Goal: Information Seeking & Learning: Understand process/instructions

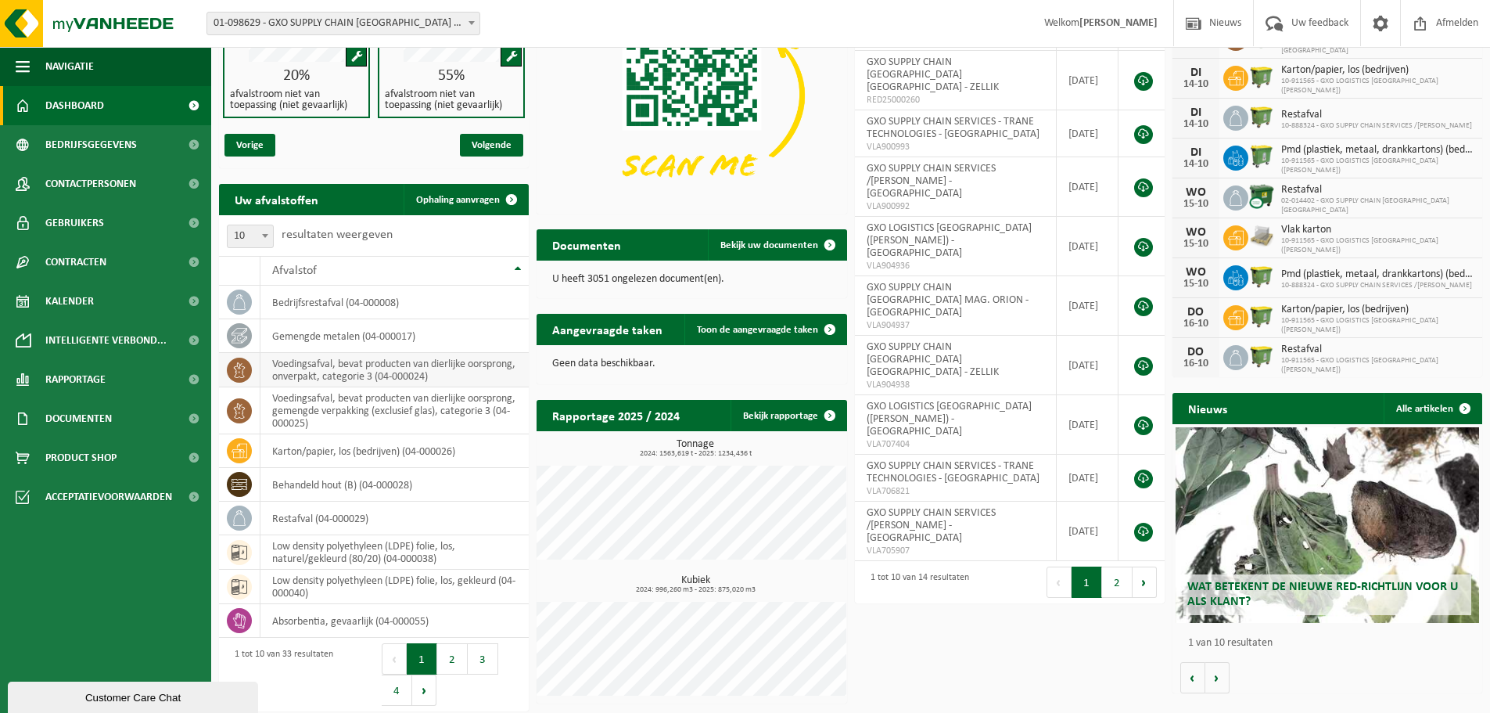
scroll to position [154, 0]
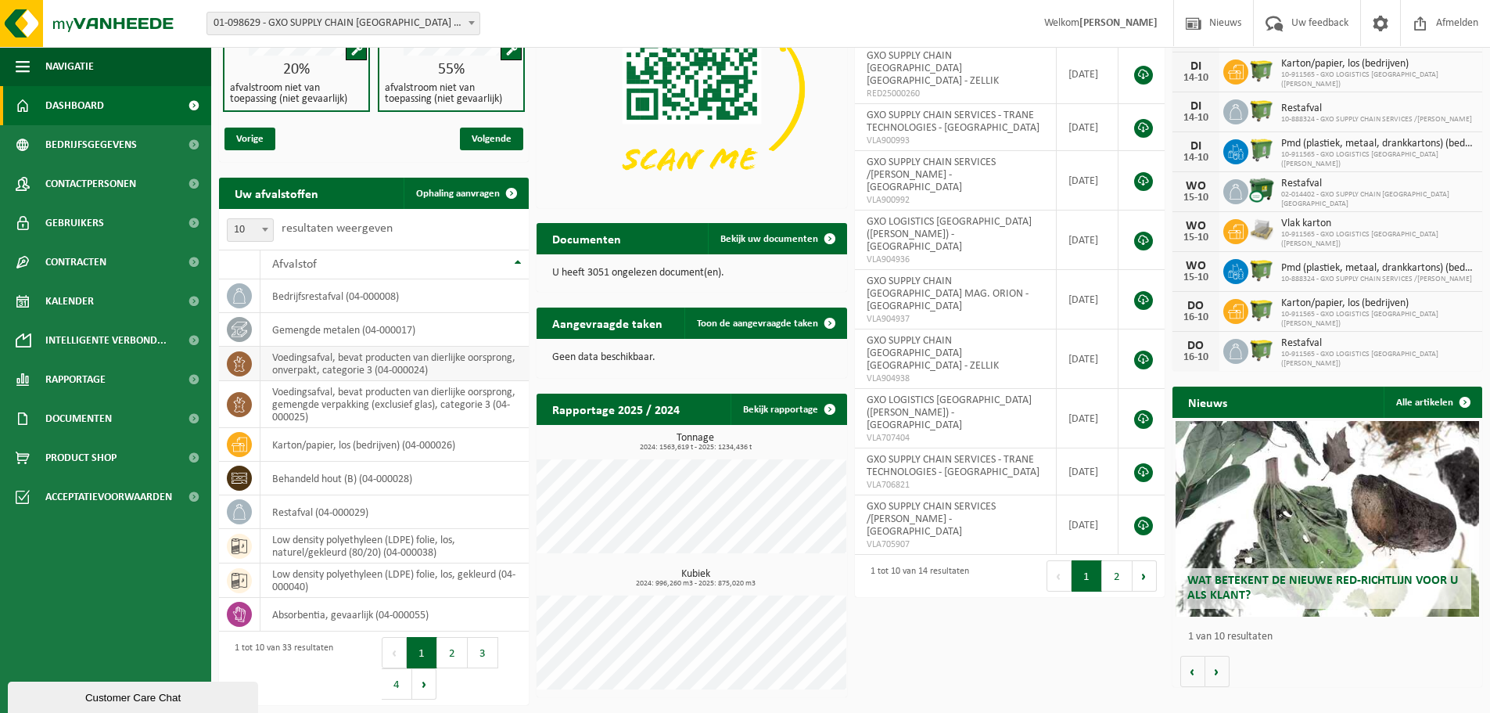
click at [345, 364] on td "voedingsafval, bevat producten van dierlijke oorsprong, onverpakt, categorie 3 …" at bounding box center [394, 364] width 268 height 34
click at [318, 406] on td "voedingsafval, bevat producten van dierlijke oorsprong, gemengde verpakking (ex…" at bounding box center [394, 404] width 268 height 47
click at [244, 398] on icon at bounding box center [240, 405] width 16 height 16
click at [246, 357] on icon at bounding box center [240, 364] width 16 height 16
click at [90, 491] on span "Acceptatievoorwaarden" at bounding box center [108, 496] width 127 height 39
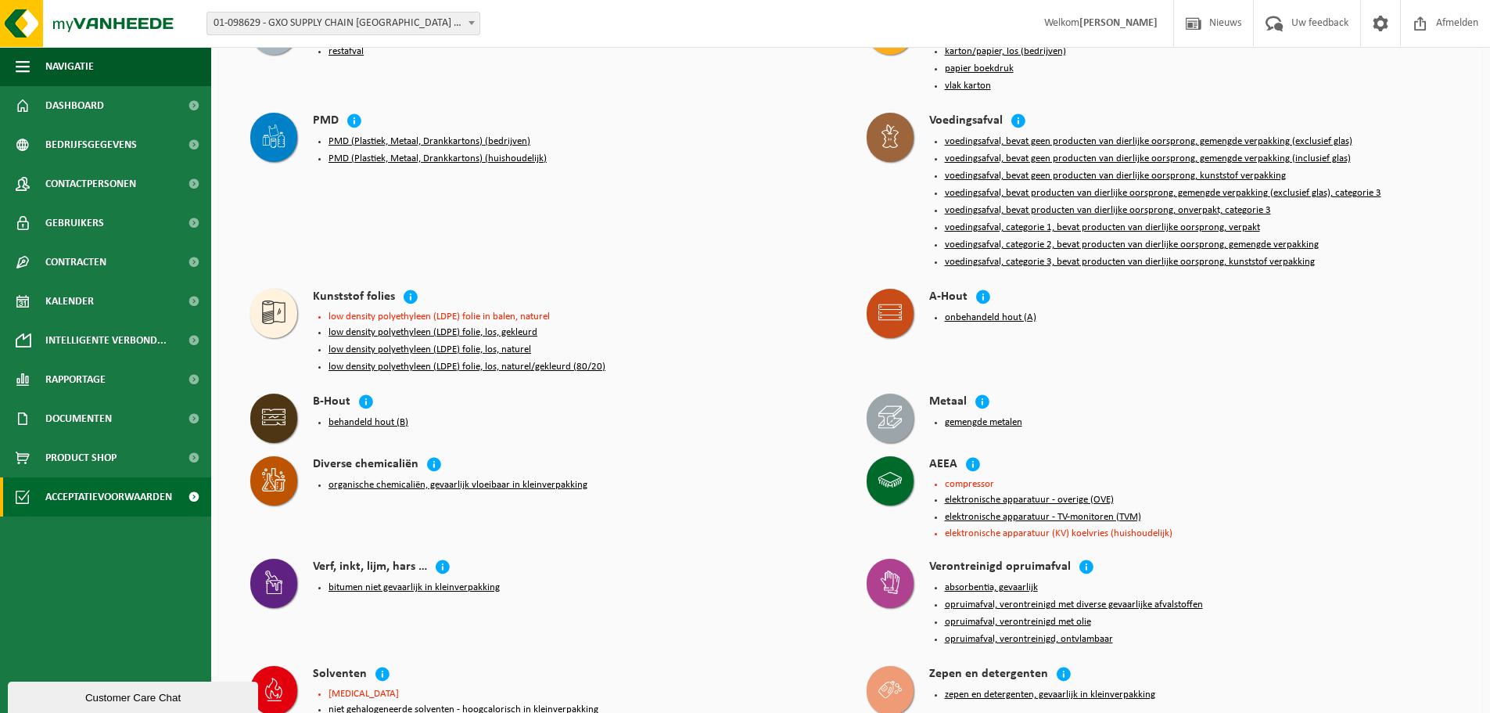
scroll to position [156, 0]
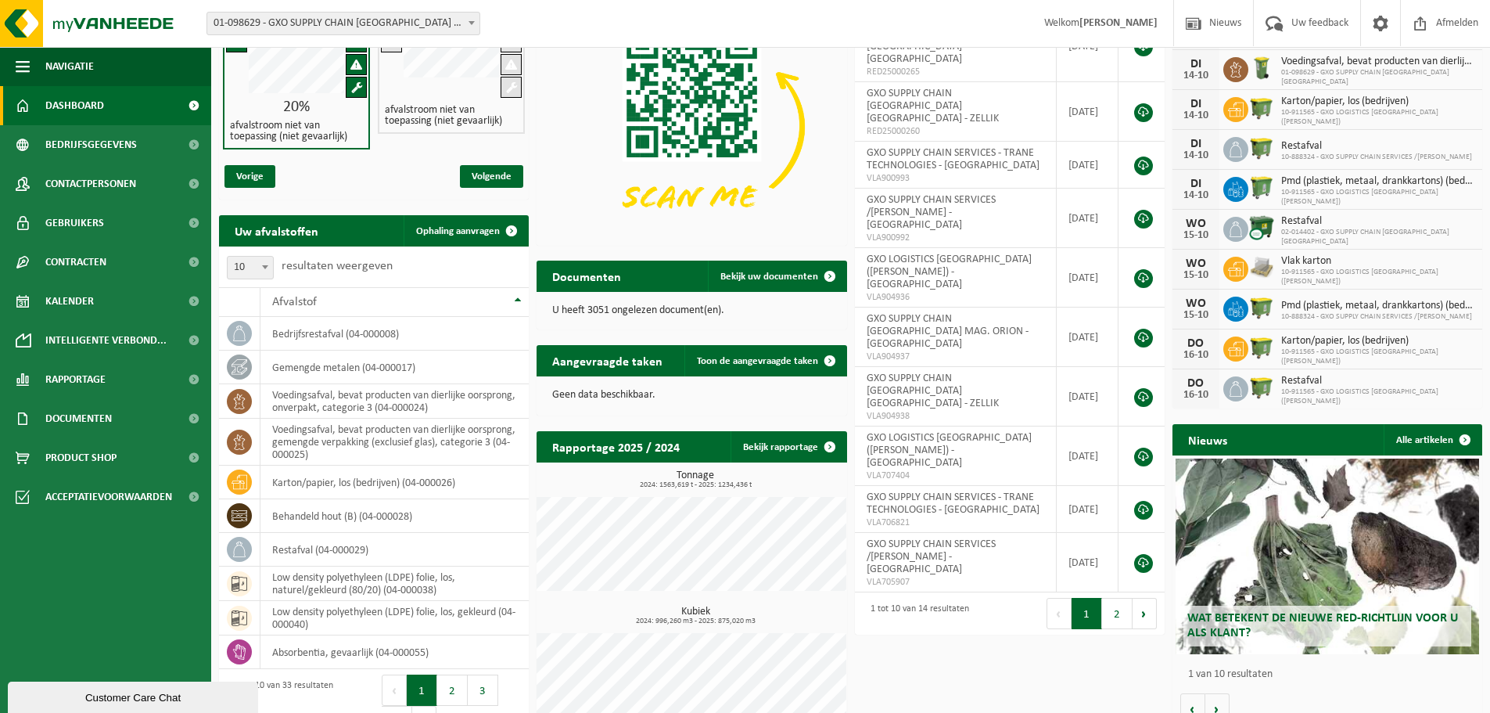
scroll to position [154, 0]
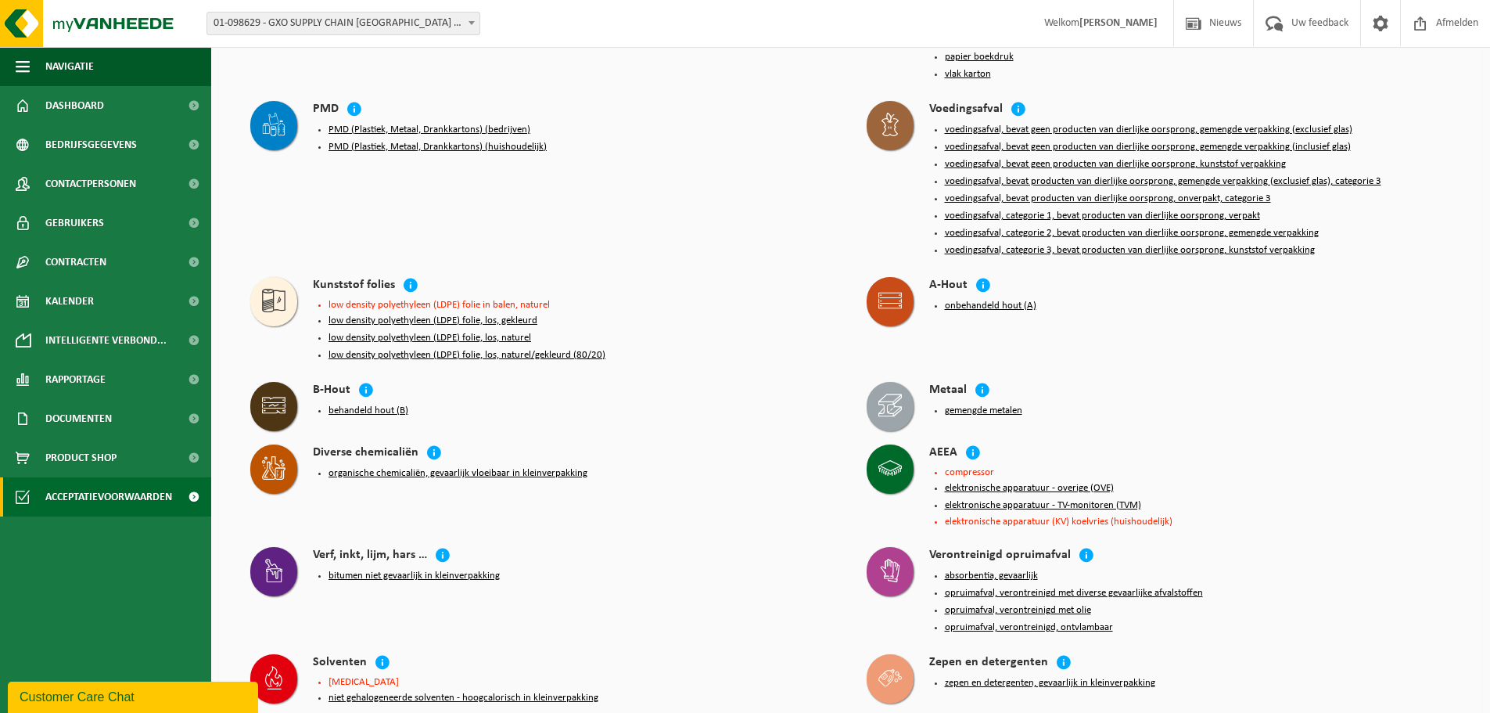
click at [1203, 176] on button "voedingsafval, bevat producten van dierlijke oorsprong, gemengde verpakking (ex…" at bounding box center [1163, 181] width 436 height 13
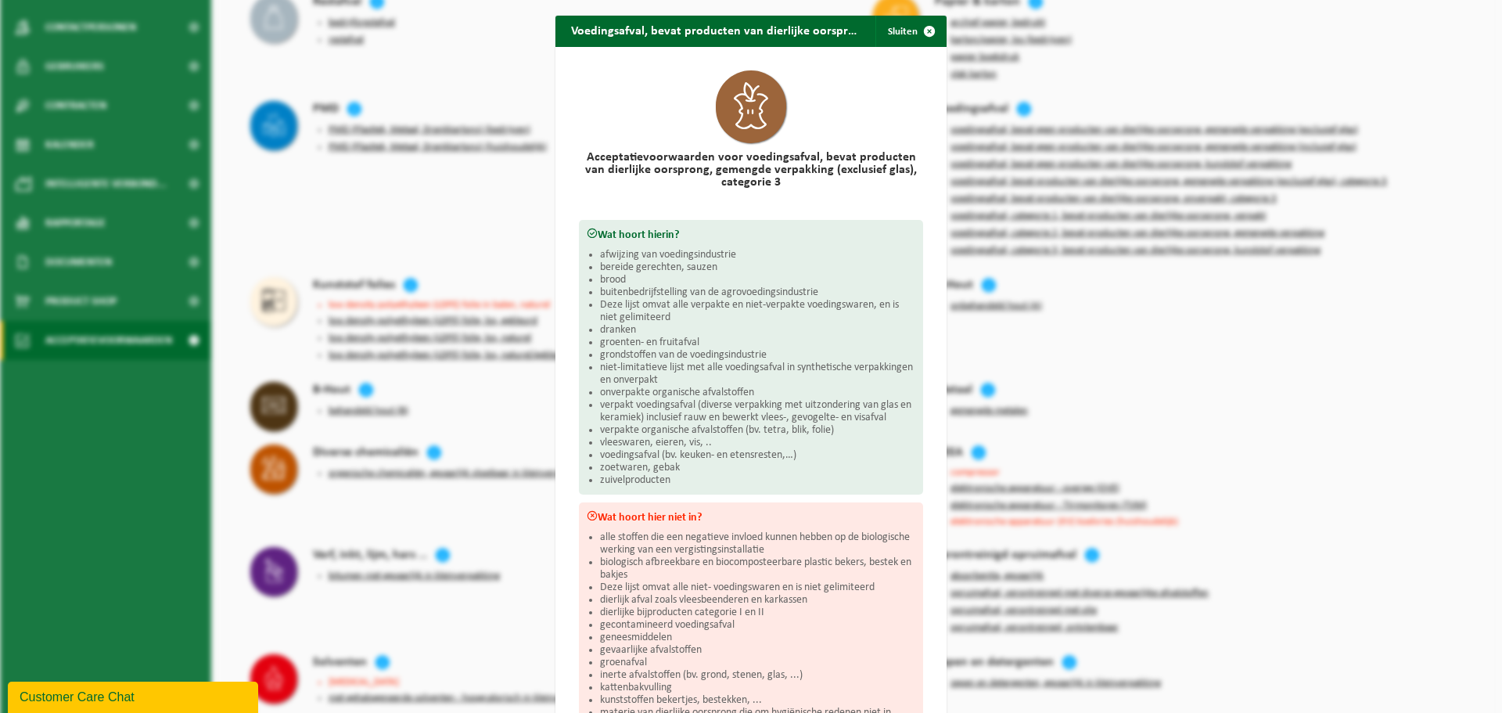
click at [745, 330] on li "dranken" at bounding box center [757, 330] width 315 height 13
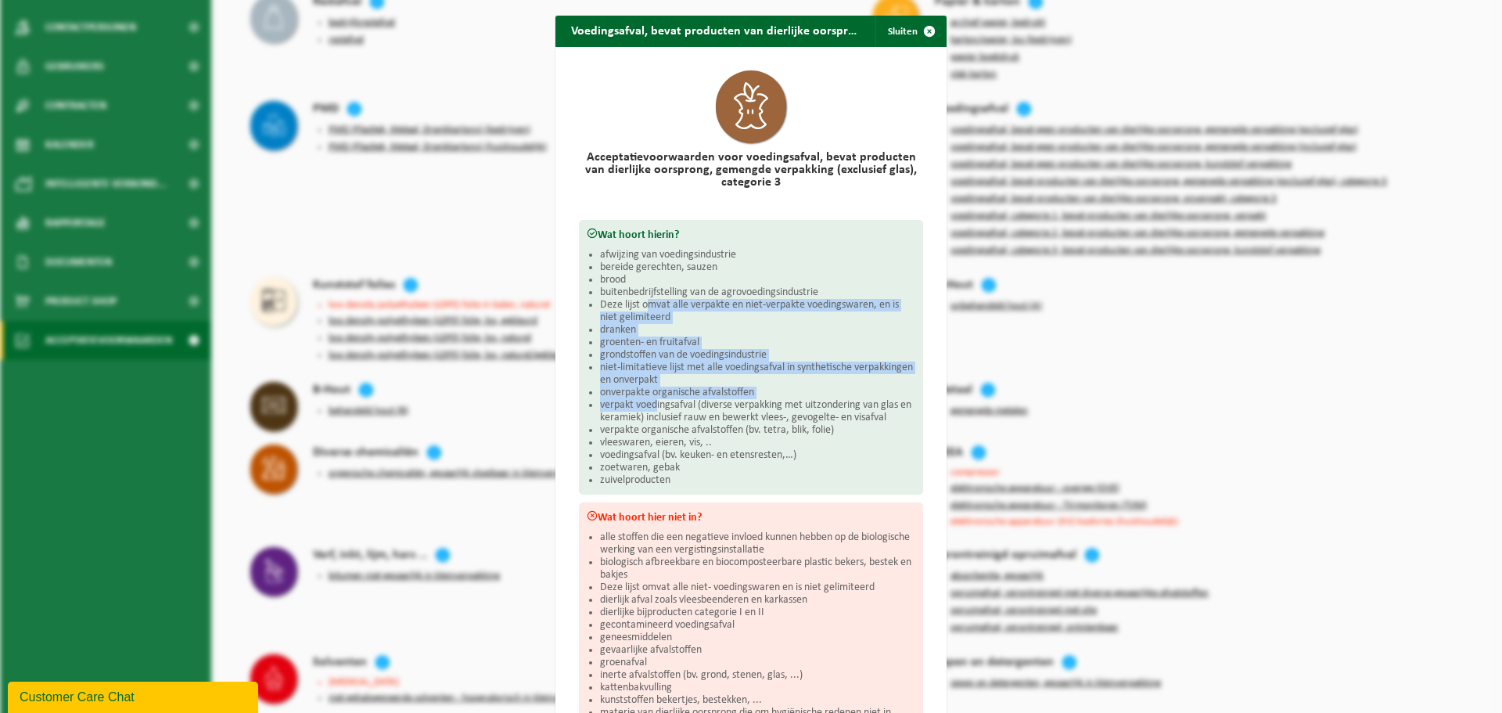
drag, startPoint x: 643, startPoint y: 308, endPoint x: 652, endPoint y: 400, distance: 92.7
click at [652, 400] on ul "afwijzing van voedingsindustrie bereide gerechten, sauzen brood buitenbedrijfst…" at bounding box center [757, 368] width 315 height 238
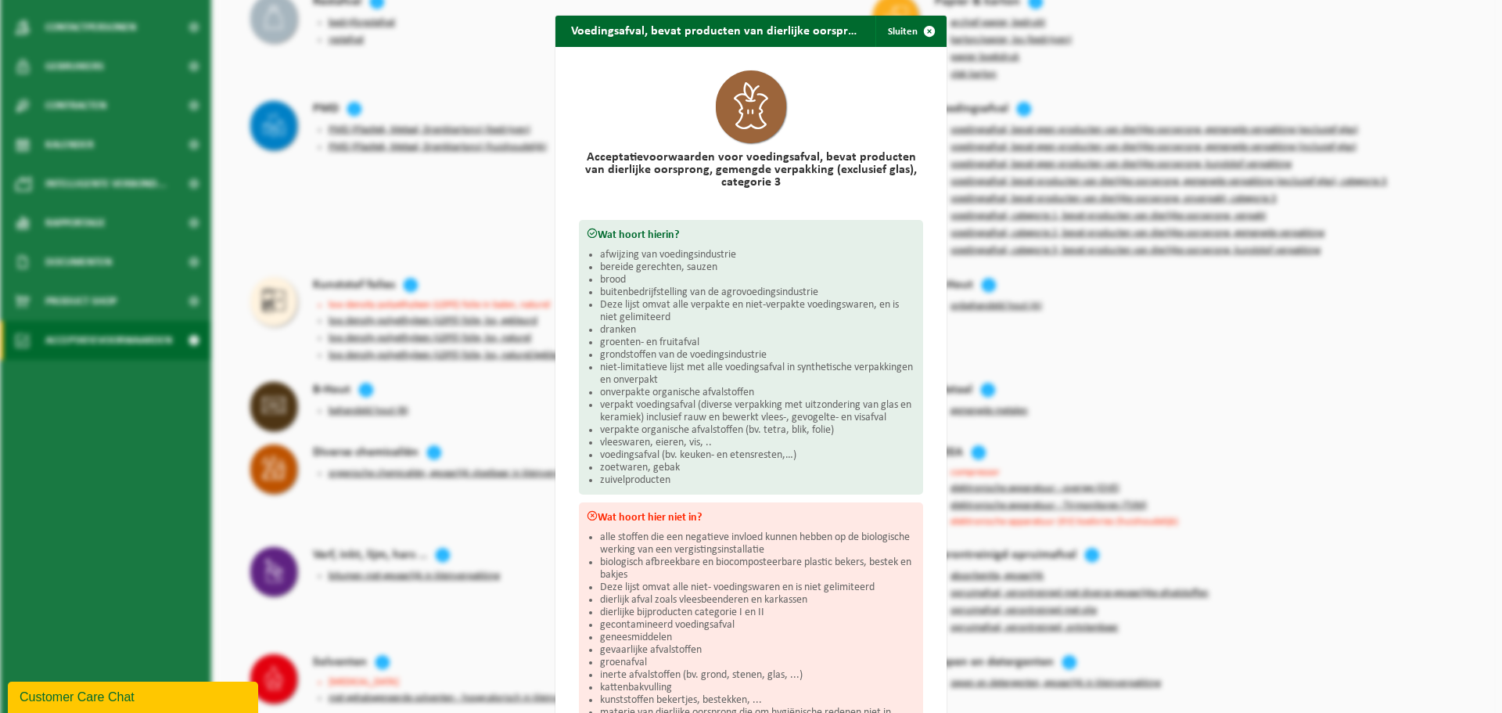
click at [637, 412] on li "verpakt voedingsafval (diverse verpakking met uitzondering van glas en keramiek…" at bounding box center [757, 411] width 315 height 25
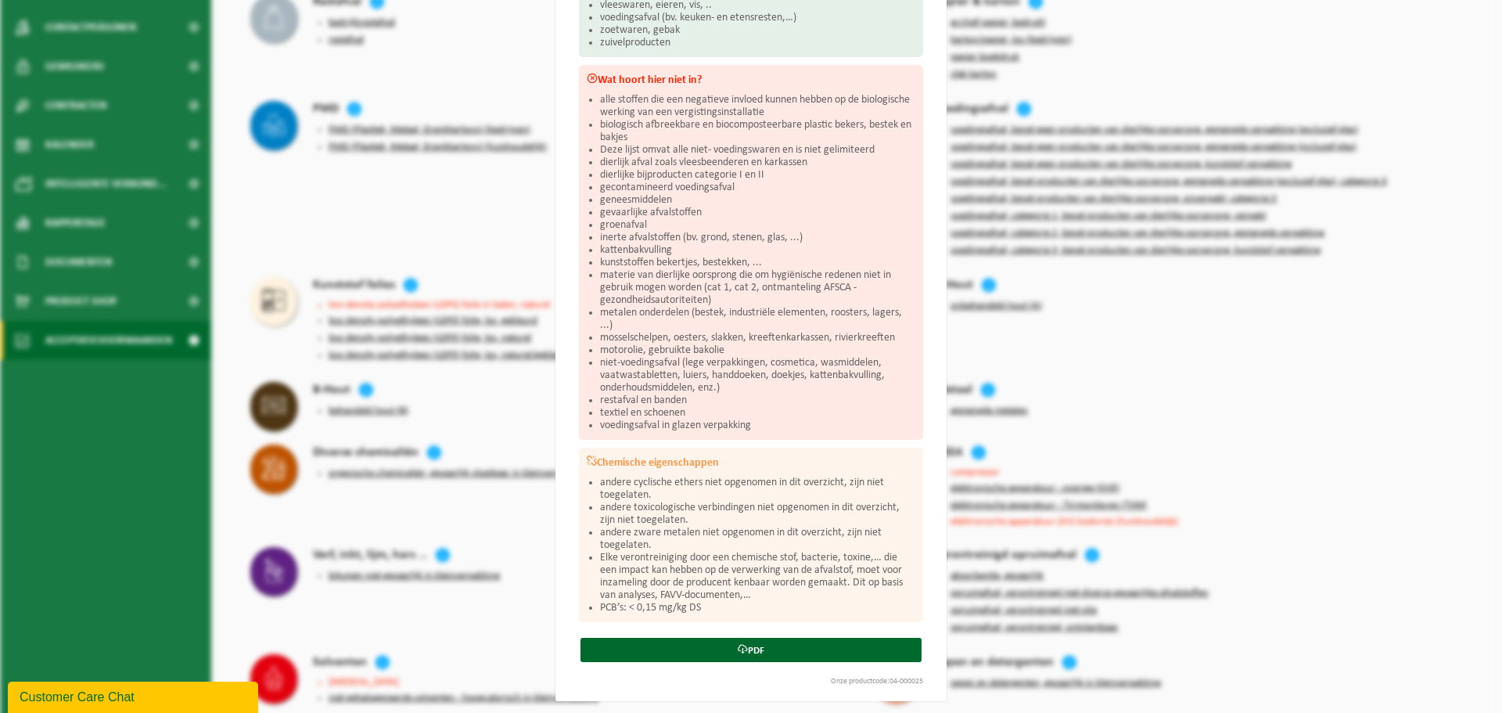
click at [1311, 334] on div "Voedingsafval, bevat producten van dierlijke oorsprong, gemengde verpakking (ex…" at bounding box center [751, 356] width 1502 height 713
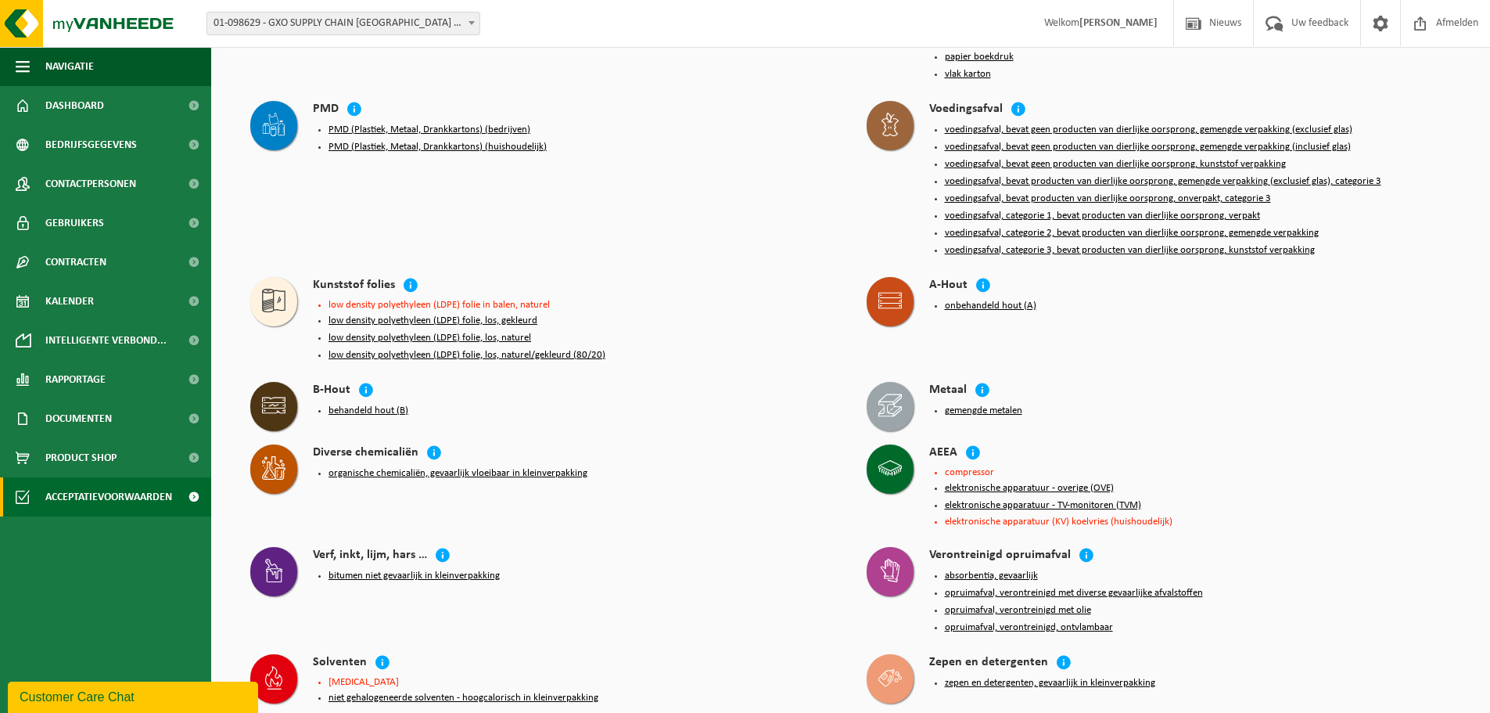
click at [1232, 192] on button "voedingsafval, bevat producten van dierlijke oorsprong, onverpakt, categorie 3" at bounding box center [1108, 198] width 326 height 13
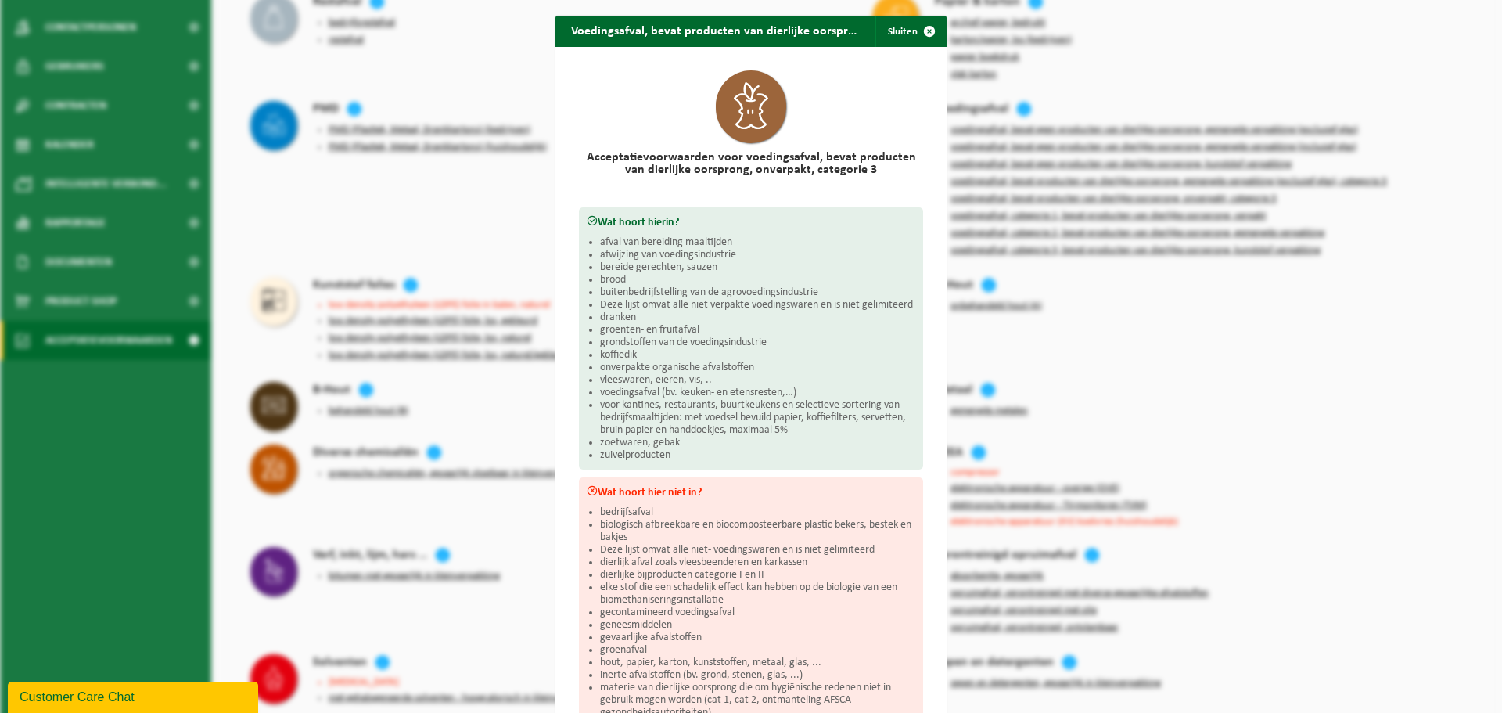
click at [1235, 376] on div "Voedingsafval, bevat producten van dierlijke oorsprong, onverpakt, categorie 3 …" at bounding box center [751, 356] width 1502 height 713
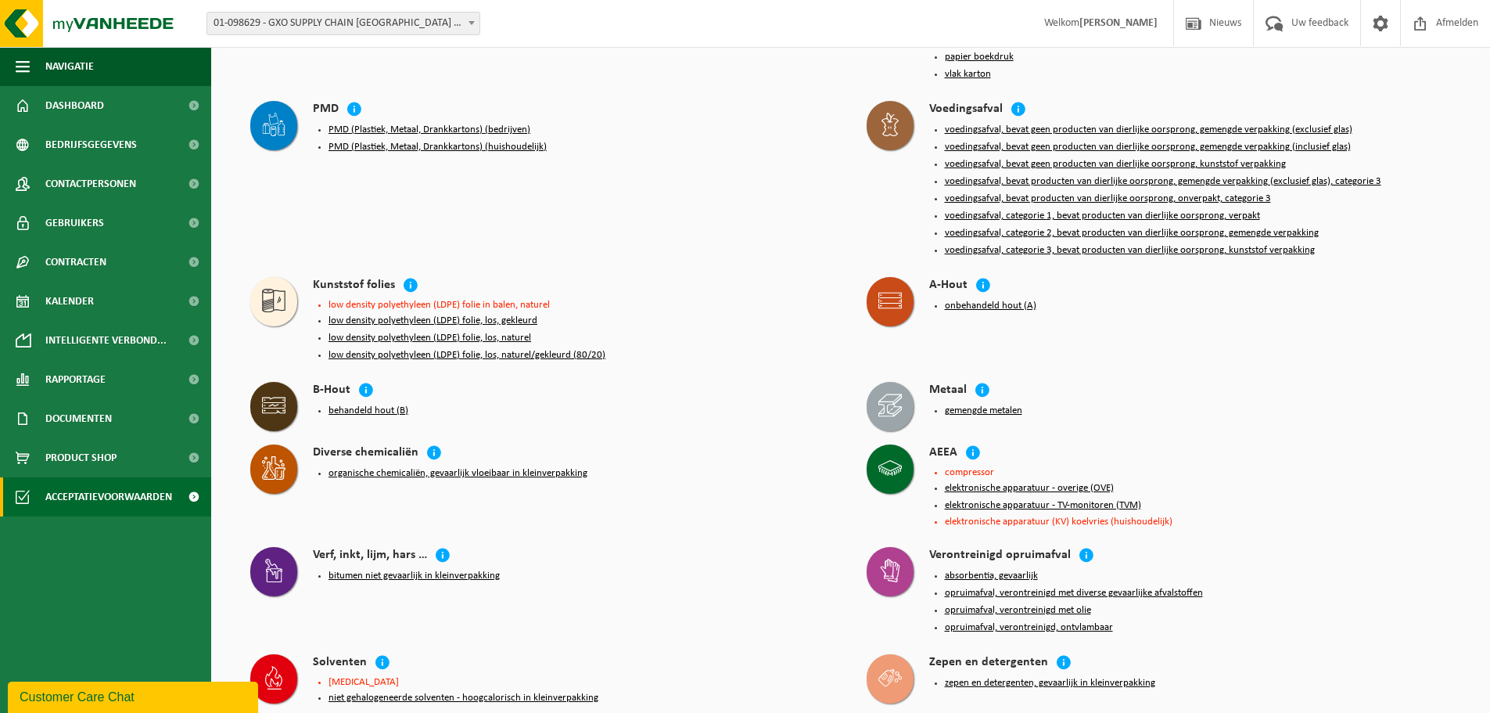
click at [1198, 192] on button "voedingsafval, bevat producten van dierlijke oorsprong, onverpakt, categorie 3" at bounding box center [1108, 198] width 326 height 13
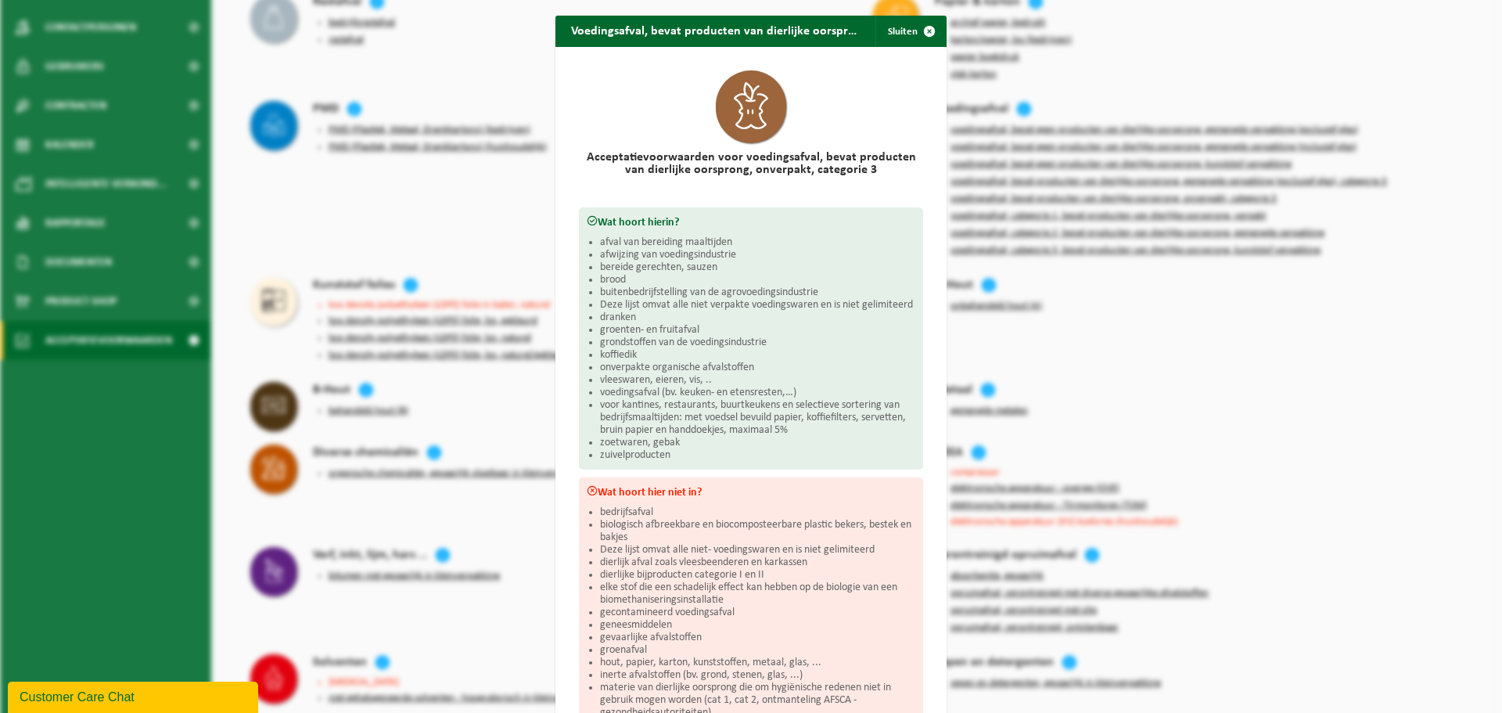
click at [716, 269] on li "bereide gerechten, sauzen" at bounding box center [757, 267] width 315 height 13
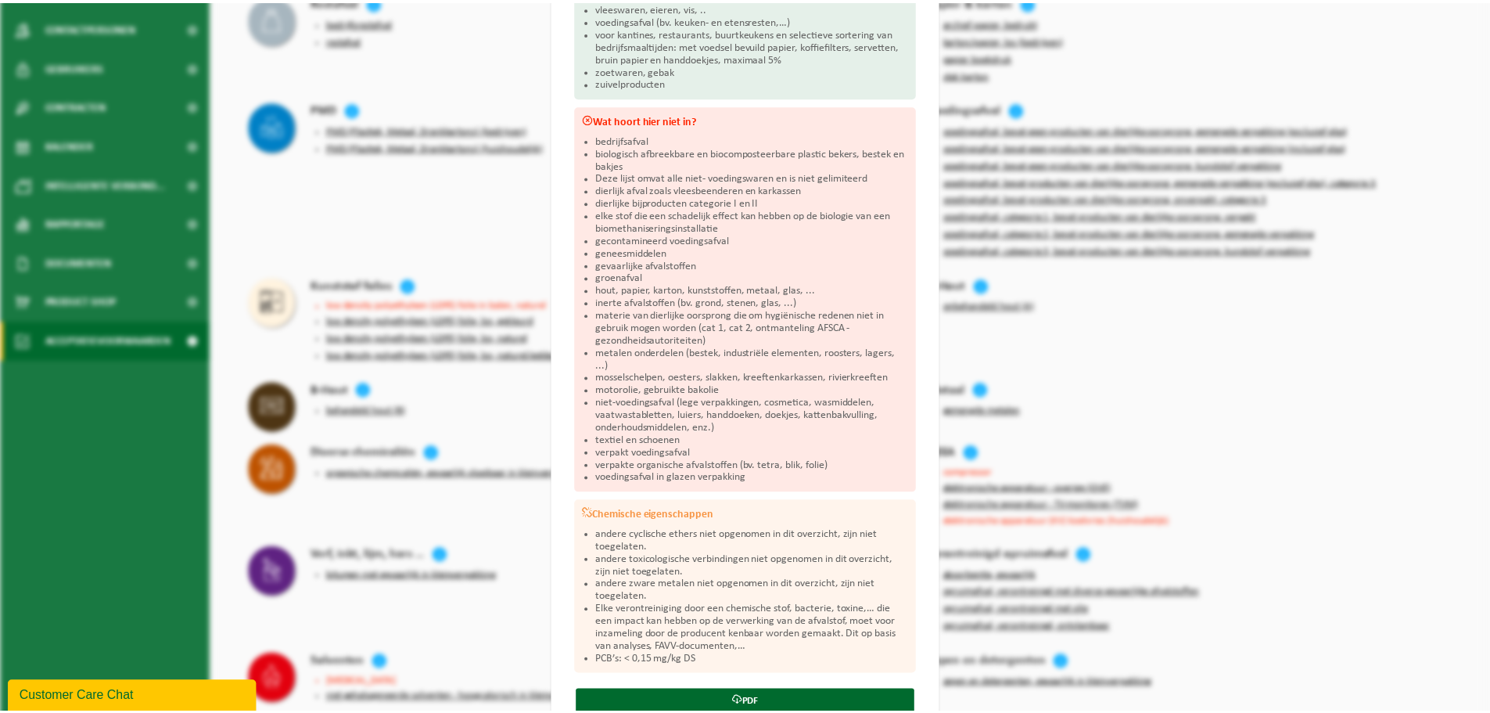
scroll to position [425, 0]
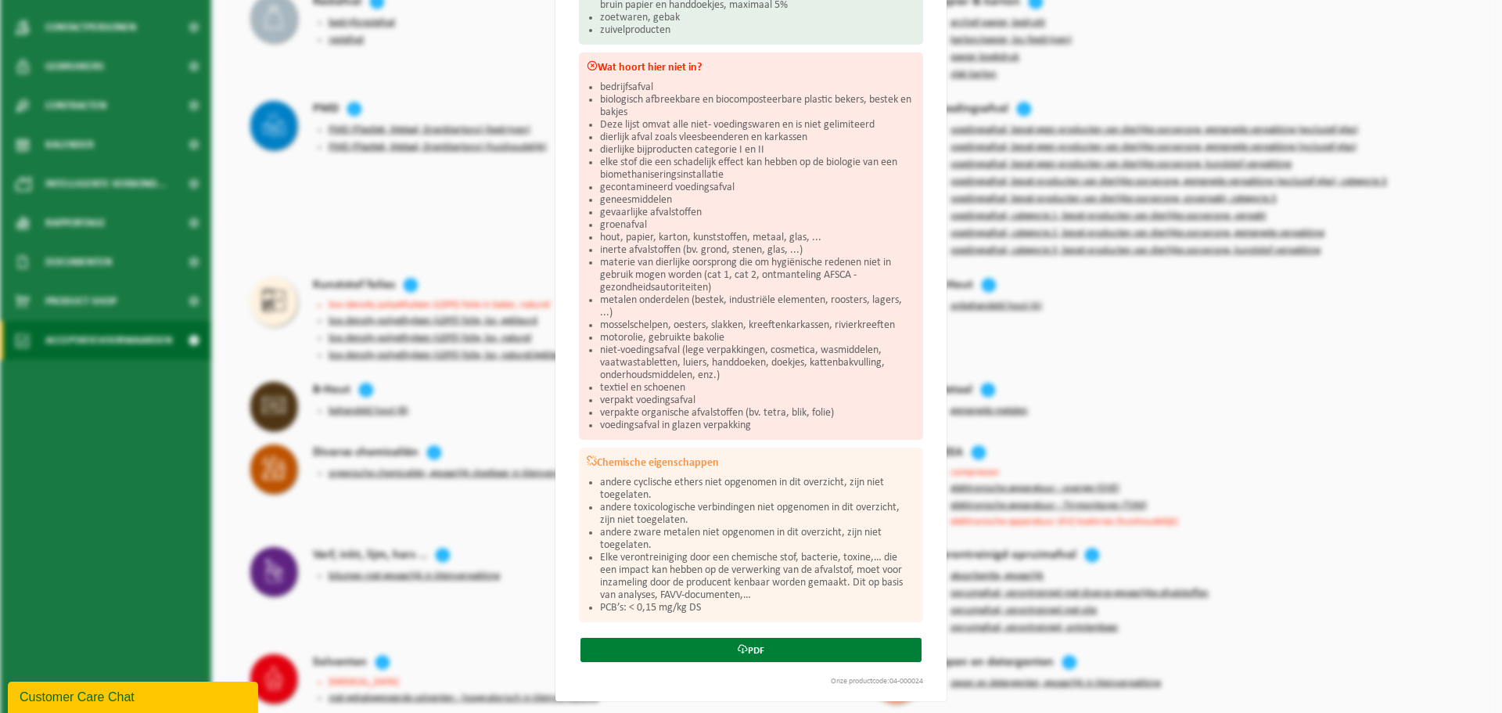
click at [846, 644] on link "PDF" at bounding box center [750, 649] width 341 height 24
drag, startPoint x: 1300, startPoint y: 59, endPoint x: 1302, endPoint y: 52, distance: 8.0
click at [1300, 59] on div "Voedingsafval, bevat producten van dierlijke oorsprong, onverpakt, categorie 3 …" at bounding box center [751, 356] width 1502 height 713
